Goal: Find specific page/section: Find specific page/section

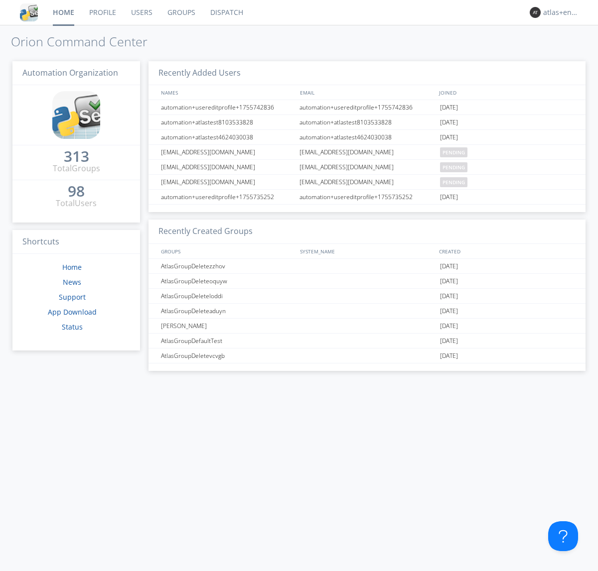
click at [226, 12] on link "Dispatch" at bounding box center [227, 12] width 48 height 25
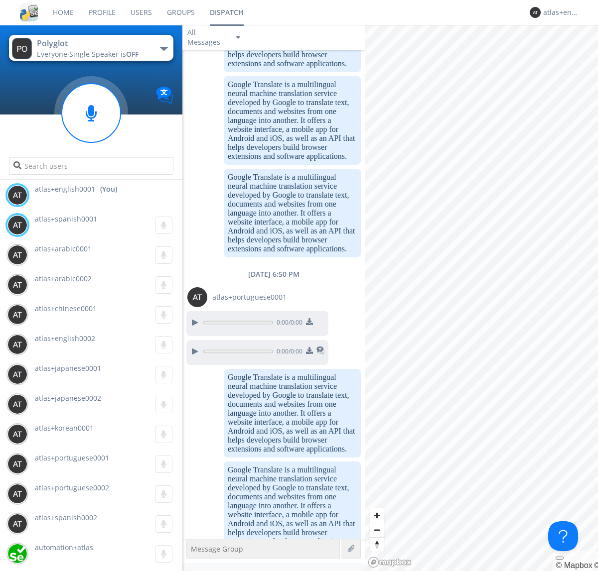
scroll to position [899, 0]
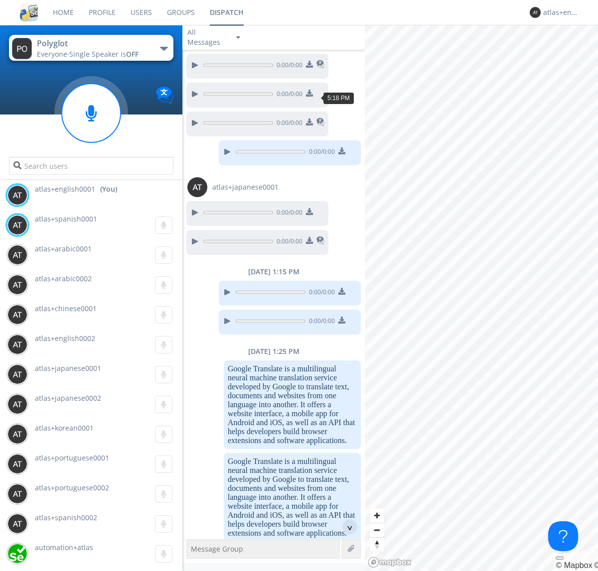
scroll to position [1444, 0]
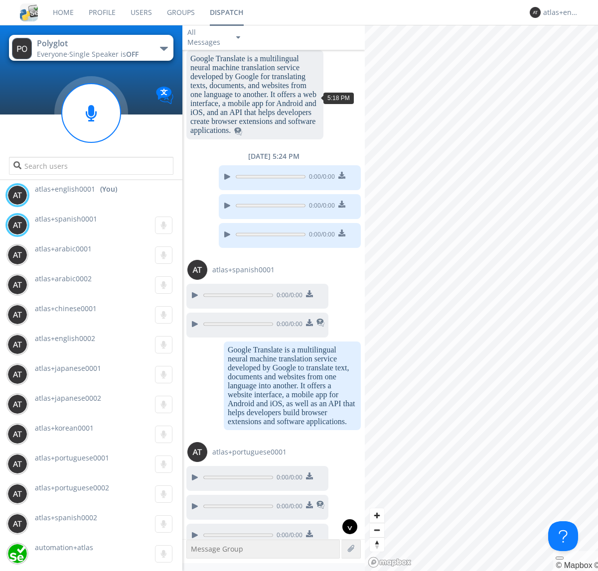
click at [346, 527] on div "^" at bounding box center [349, 527] width 15 height 15
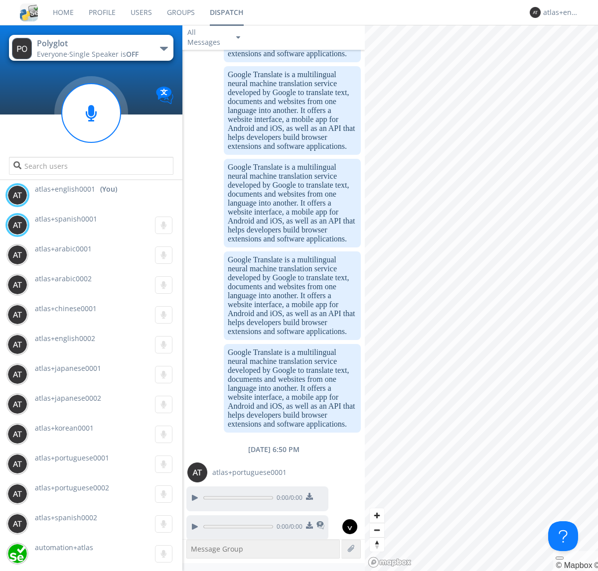
scroll to position [2268, 0]
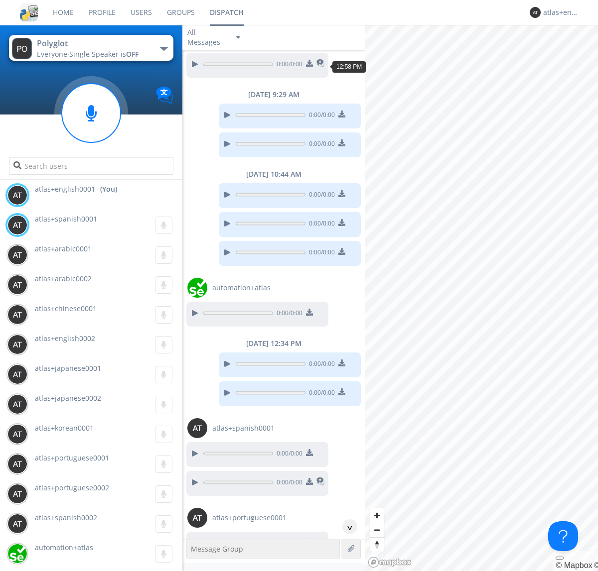
scroll to position [752, 0]
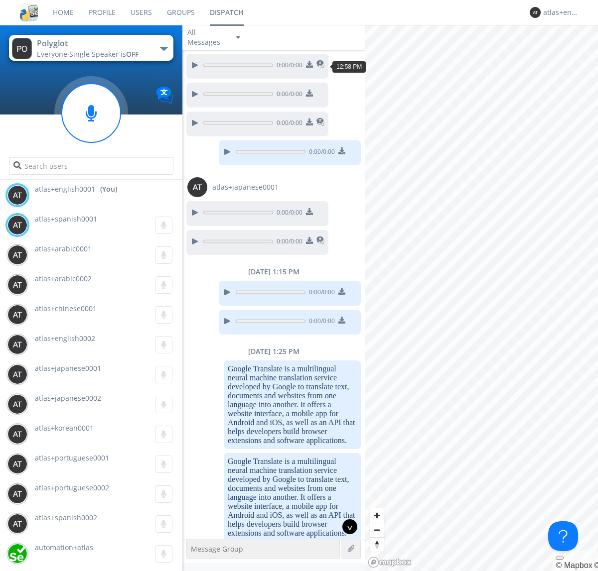
click at [346, 527] on div "^" at bounding box center [349, 527] width 15 height 15
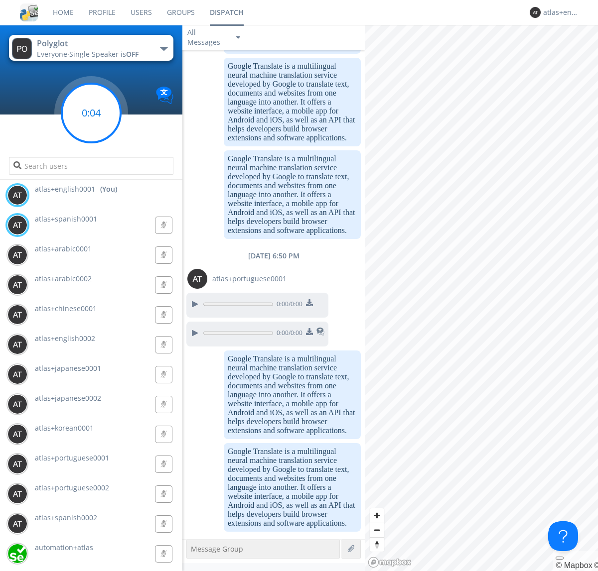
scroll to position [2995, 0]
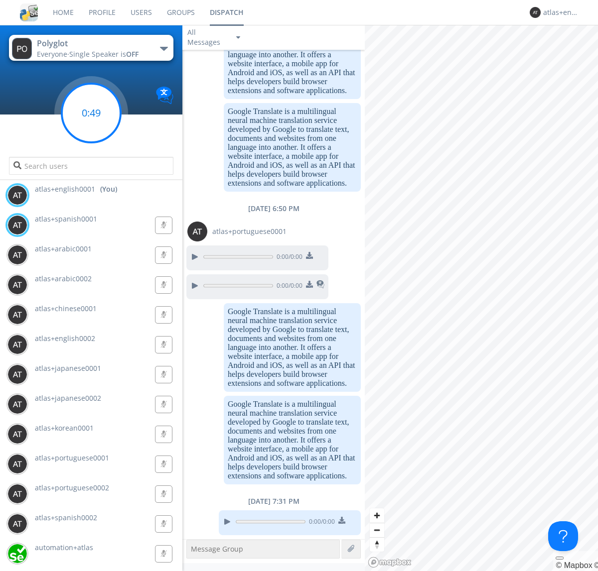
click at [91, 113] on g at bounding box center [91, 113] width 59 height 59
